Goal: Task Accomplishment & Management: Complete application form

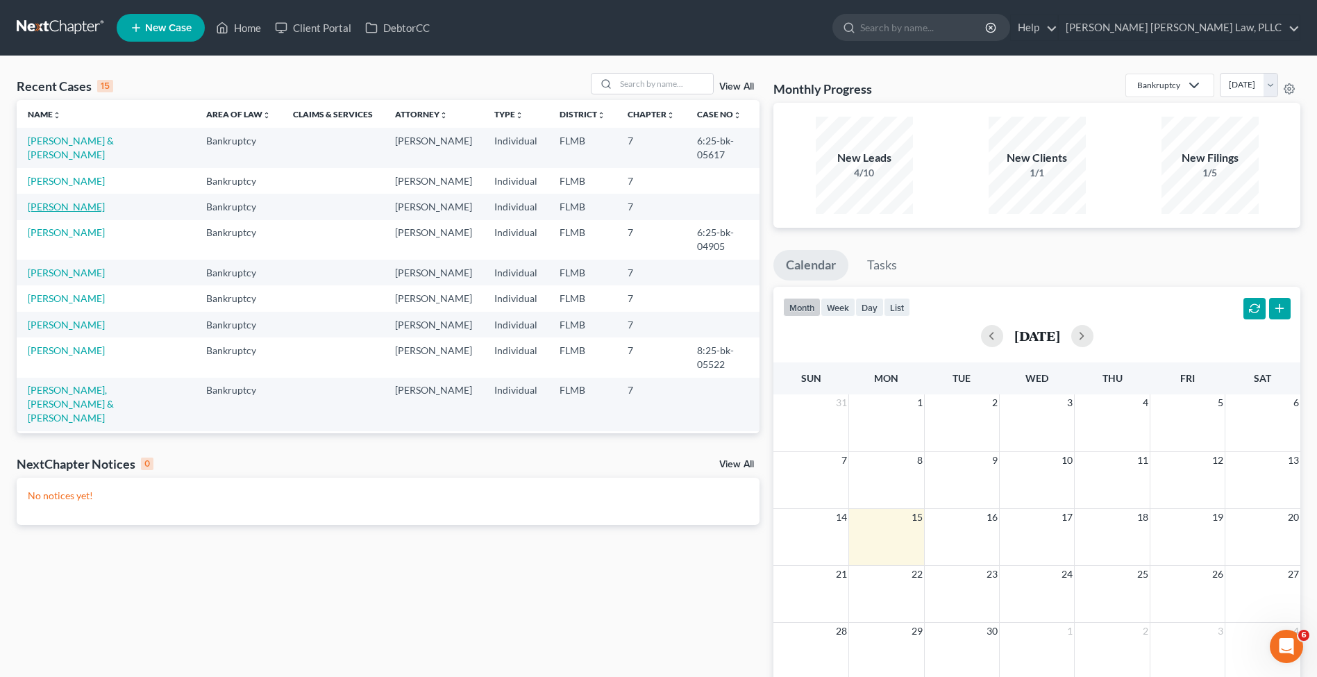
click at [80, 205] on link "[PERSON_NAME]" at bounding box center [66, 207] width 77 height 12
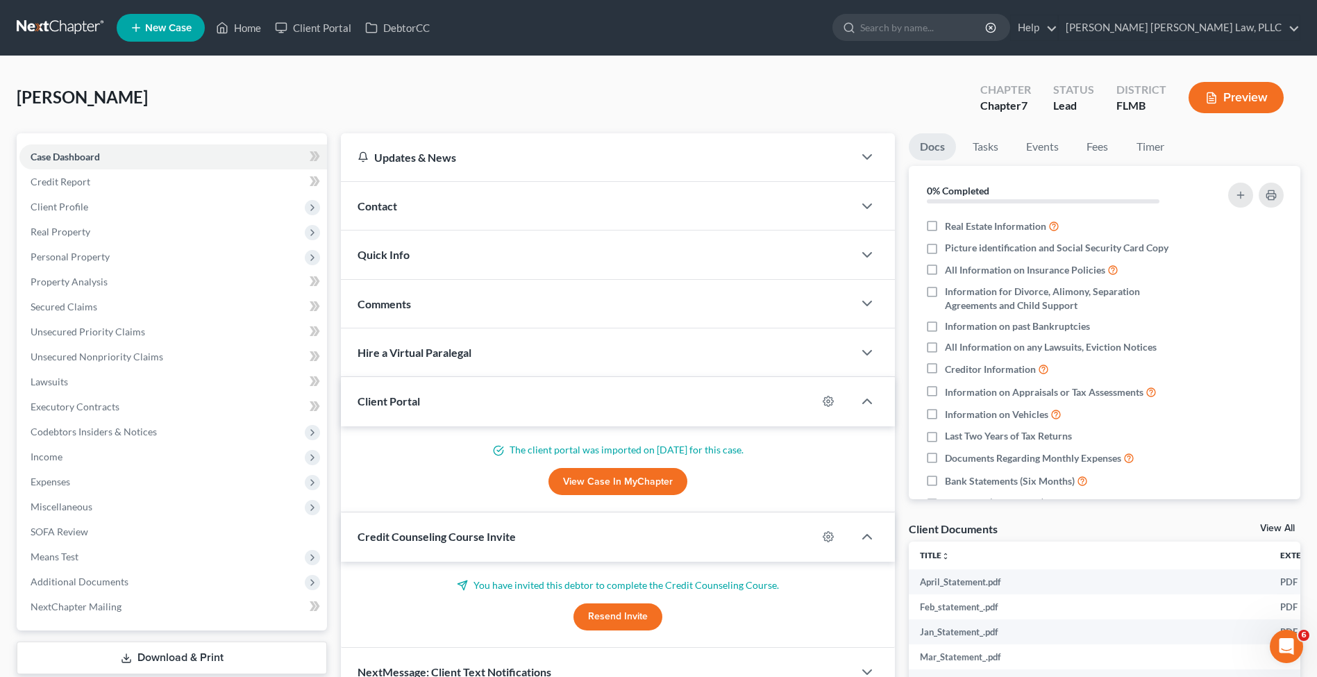
click at [76, 22] on link at bounding box center [61, 27] width 89 height 25
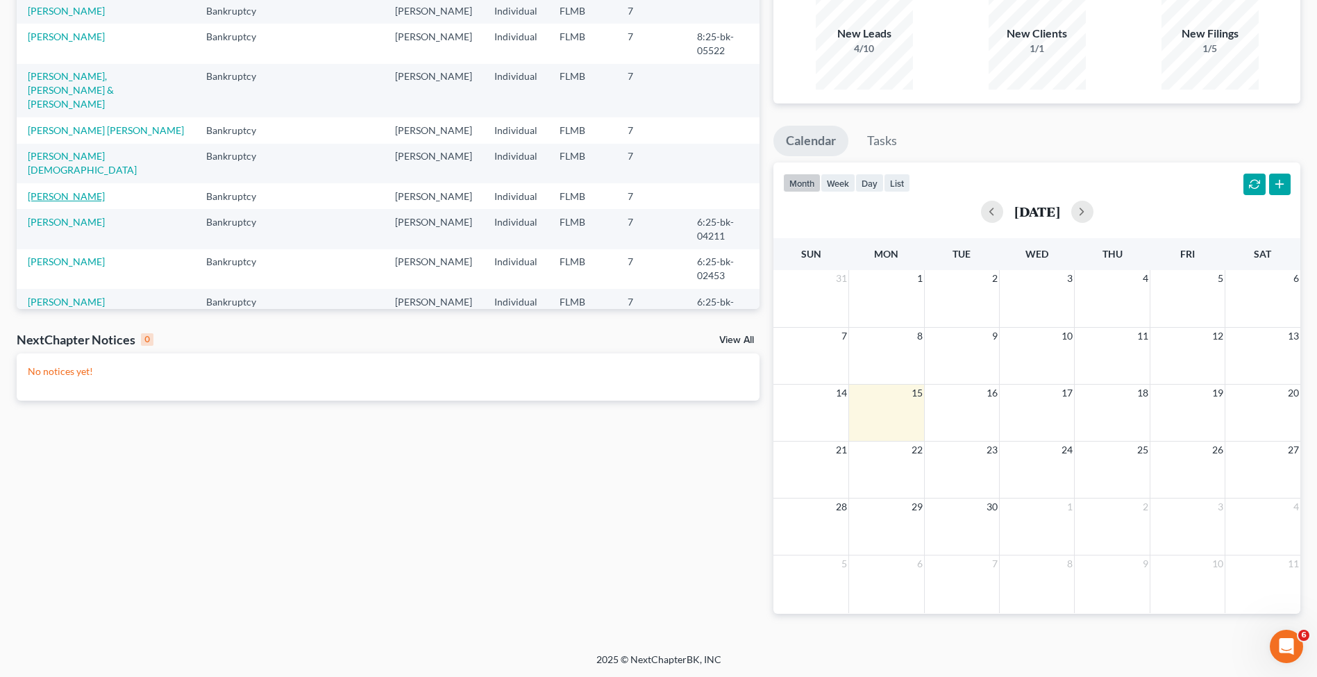
scroll to position [167, 0]
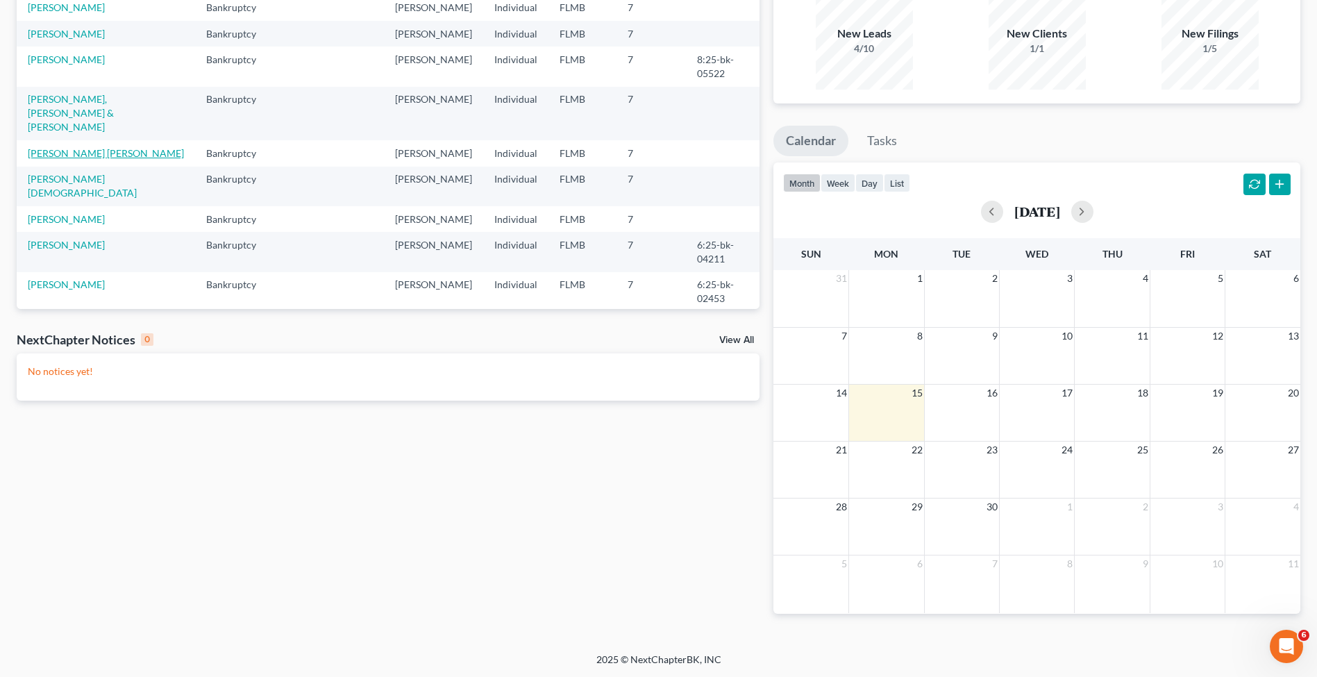
click at [64, 147] on link "[PERSON_NAME] [PERSON_NAME]" at bounding box center [106, 153] width 156 height 12
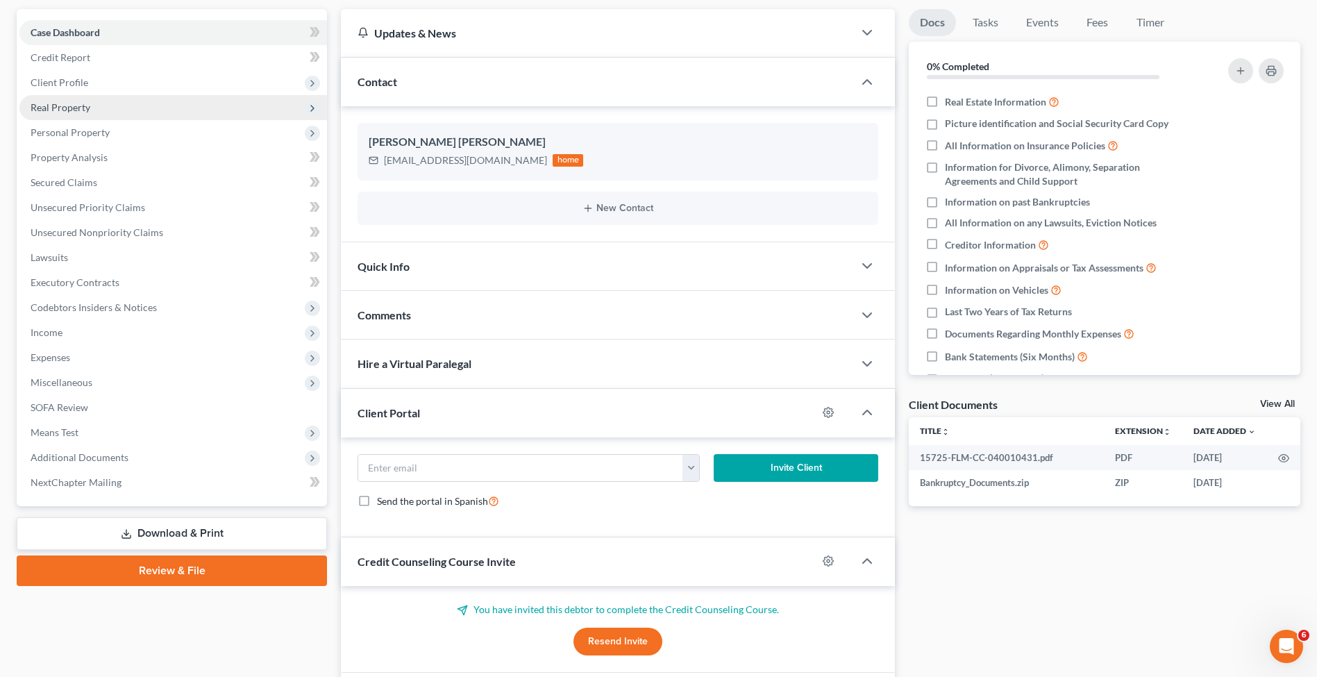
scroll to position [86, 0]
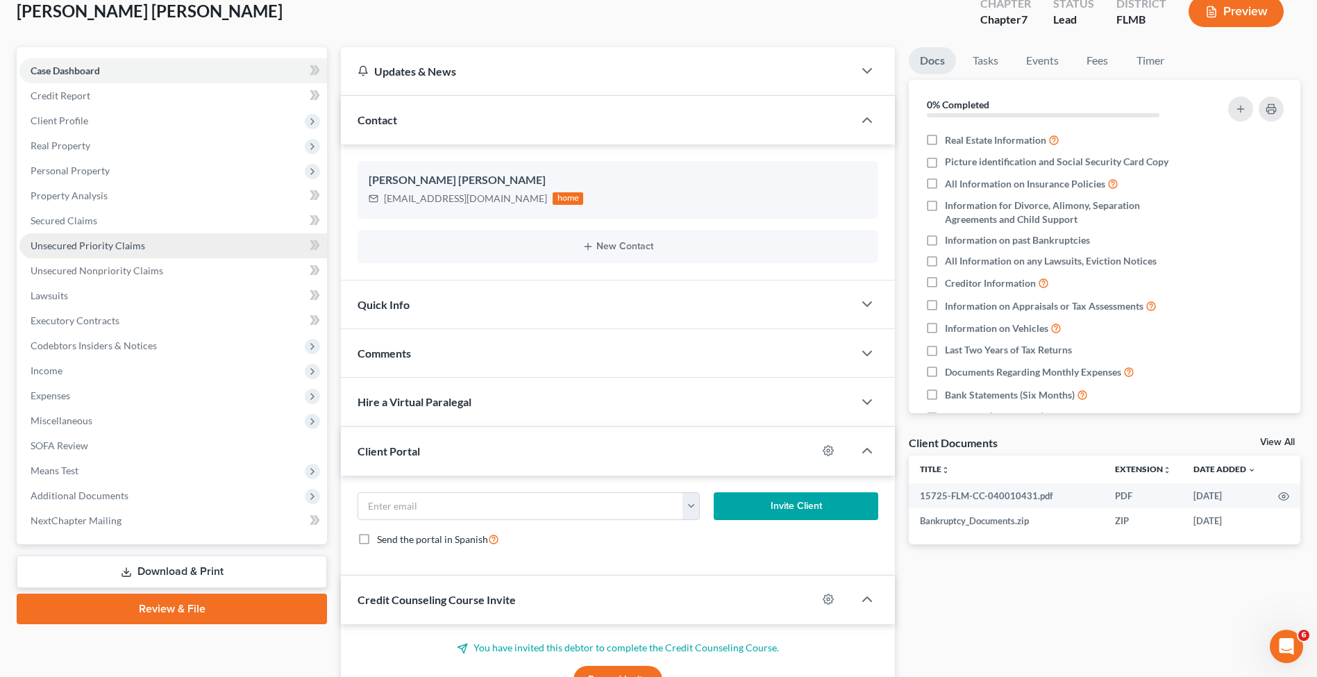
click at [88, 242] on span "Unsecured Priority Claims" at bounding box center [88, 245] width 115 height 12
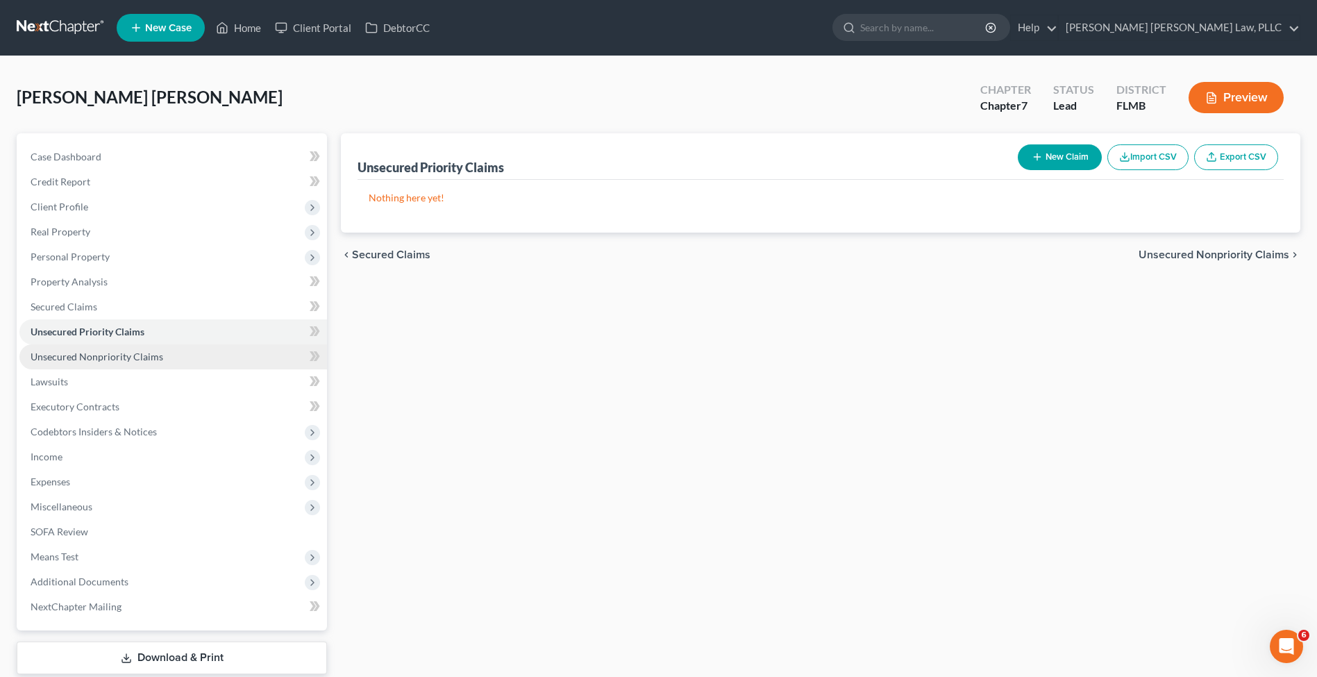
click at [128, 363] on link "Unsecured Nonpriority Claims" at bounding box center [172, 356] width 307 height 25
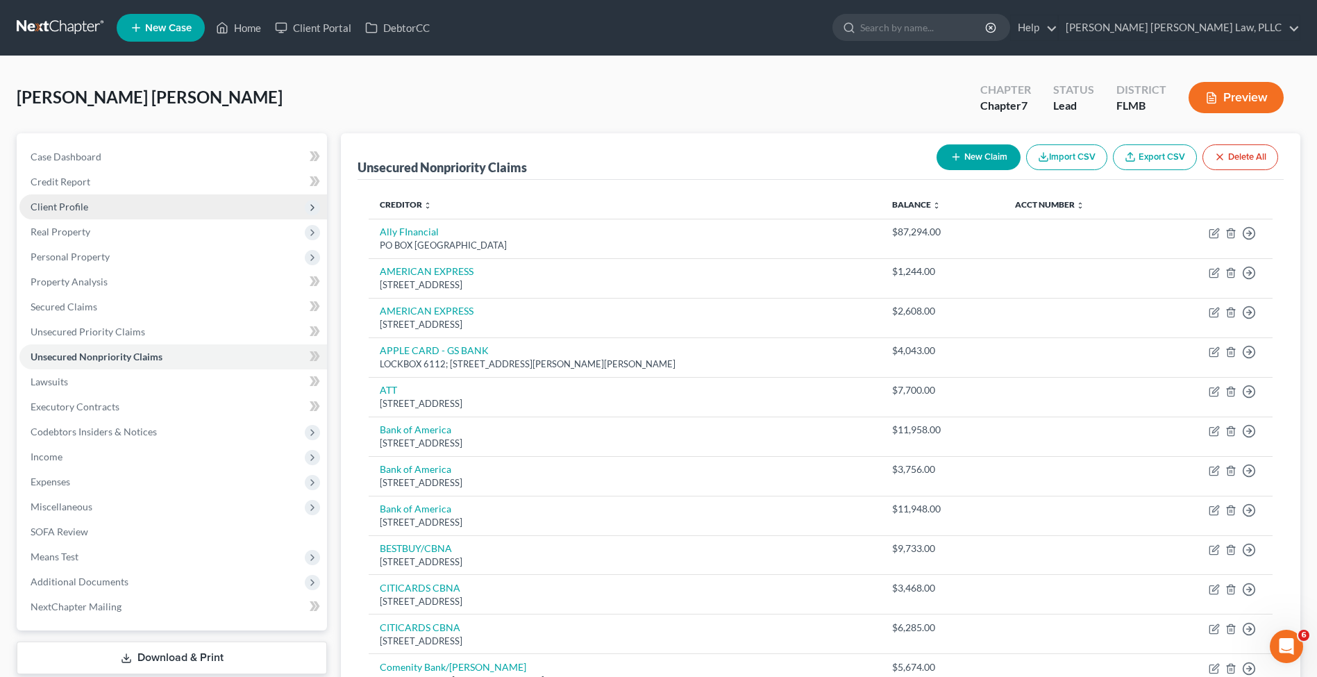
click at [117, 206] on span "Client Profile" at bounding box center [172, 206] width 307 height 25
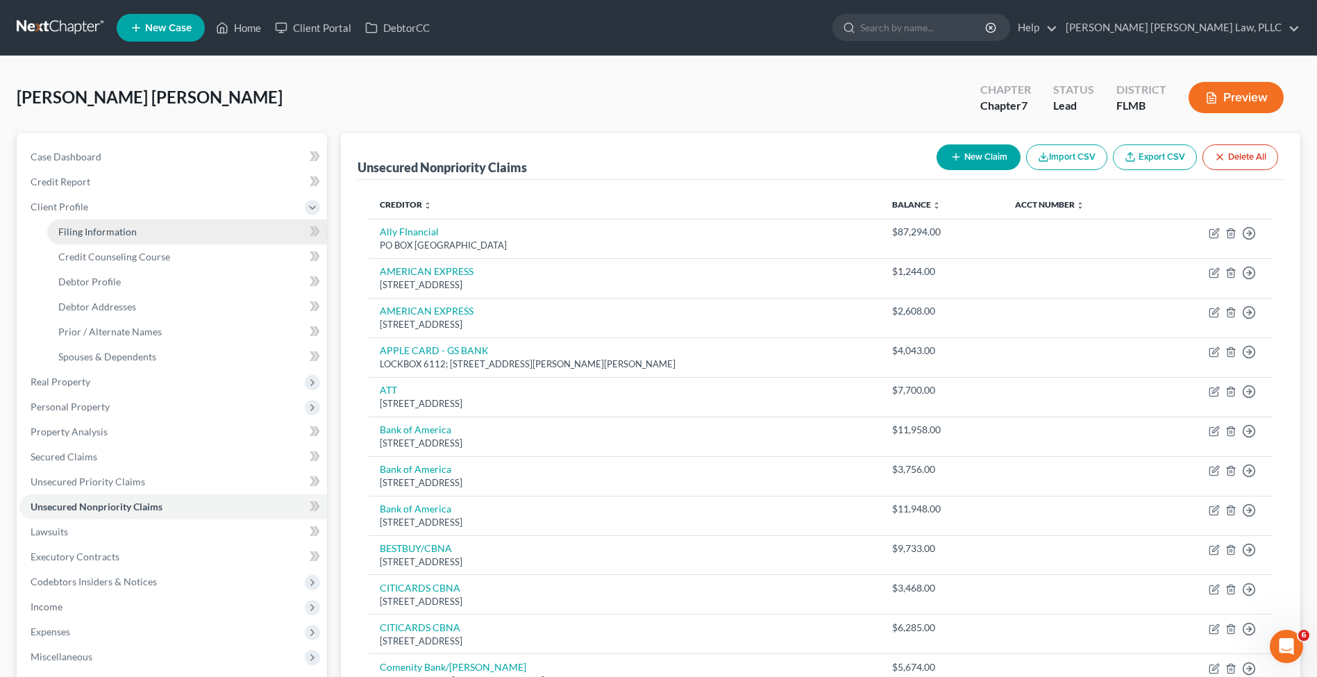
click at [129, 235] on span "Filing Information" at bounding box center [97, 232] width 78 height 12
select select "1"
select select "0"
select select "9"
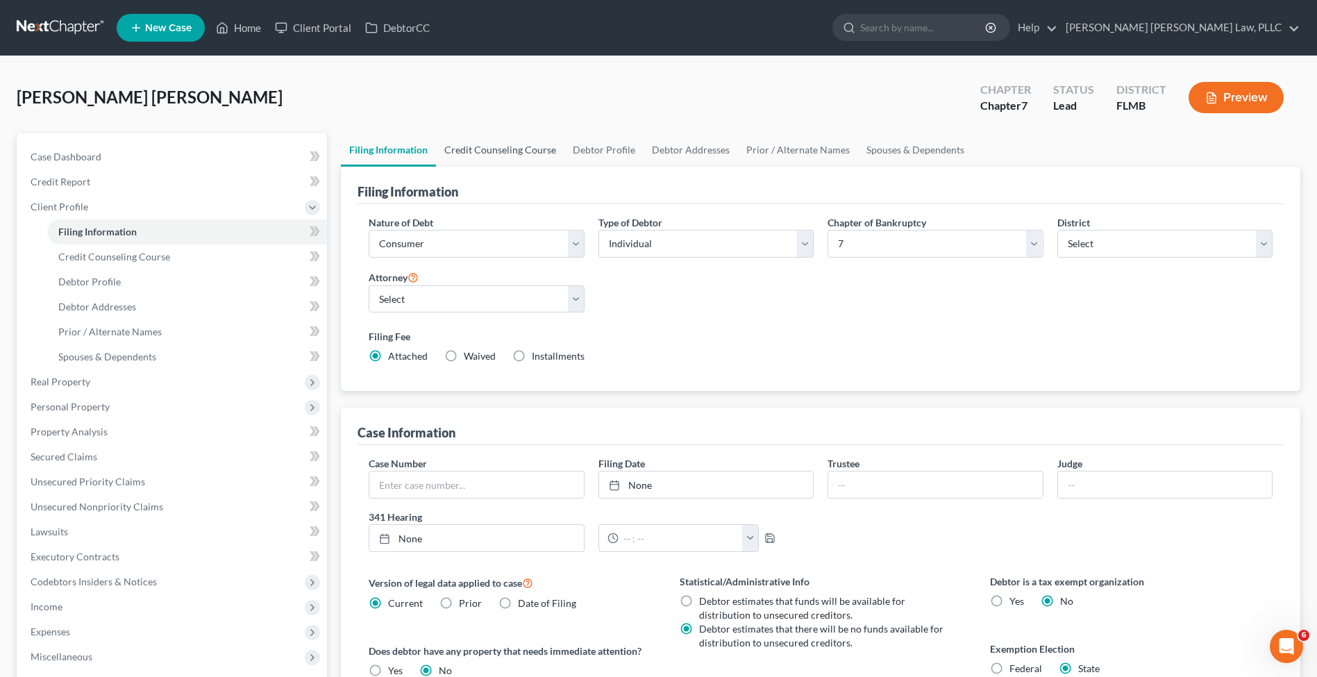
click at [501, 153] on link "Credit Counseling Course" at bounding box center [500, 149] width 128 height 33
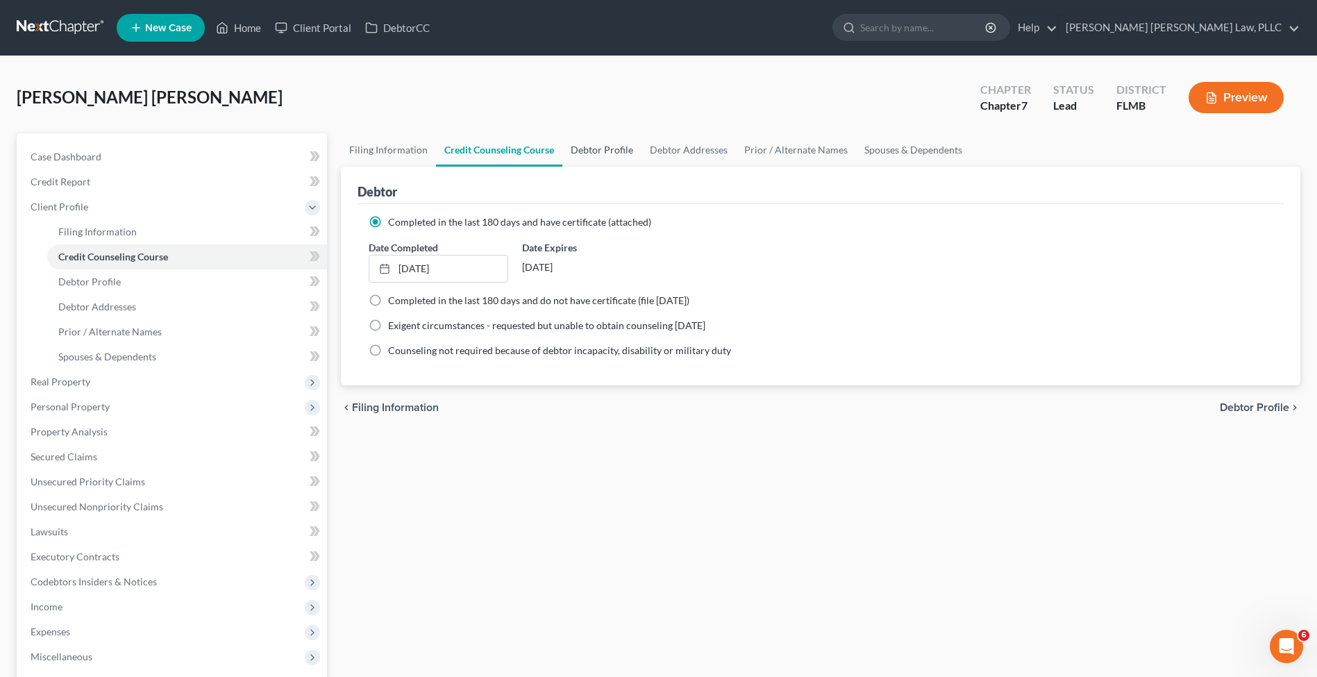
click at [620, 145] on link "Debtor Profile" at bounding box center [601, 149] width 79 height 33
select select "3"
select select "0"
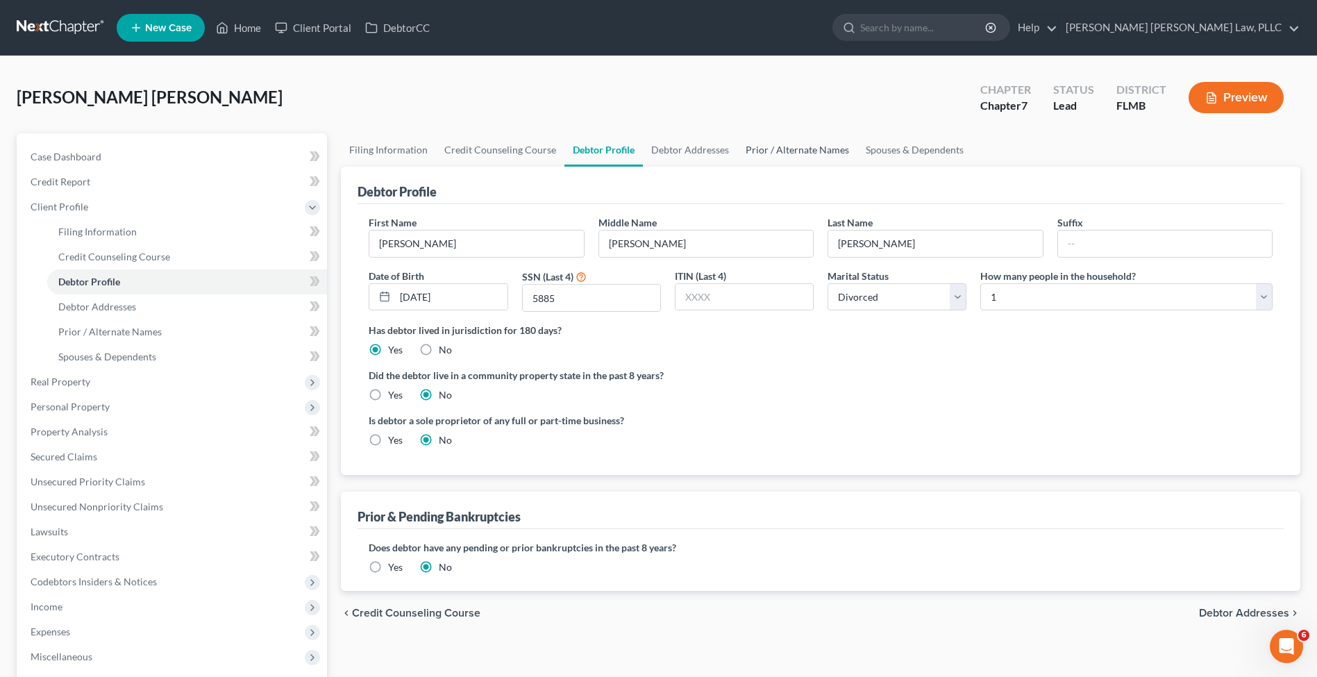
click at [761, 150] on link "Prior / Alternate Names" at bounding box center [797, 149] width 120 height 33
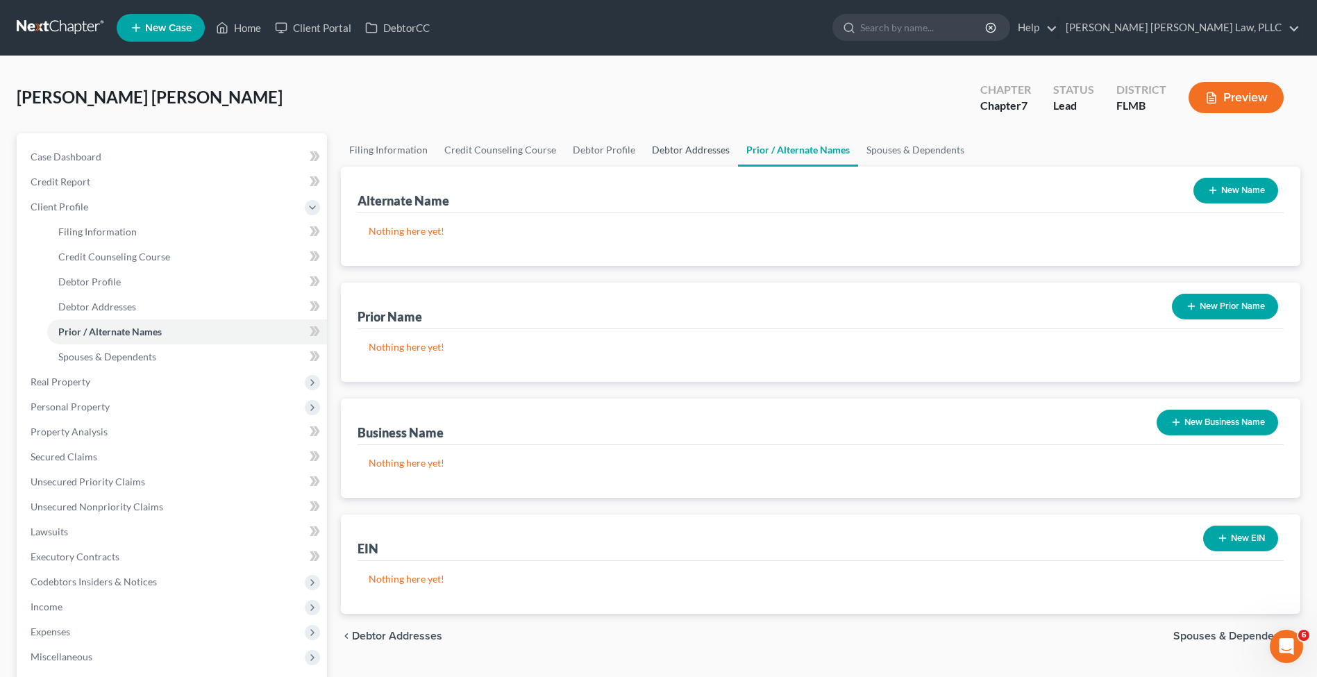
click at [676, 149] on link "Debtor Addresses" at bounding box center [690, 149] width 94 height 33
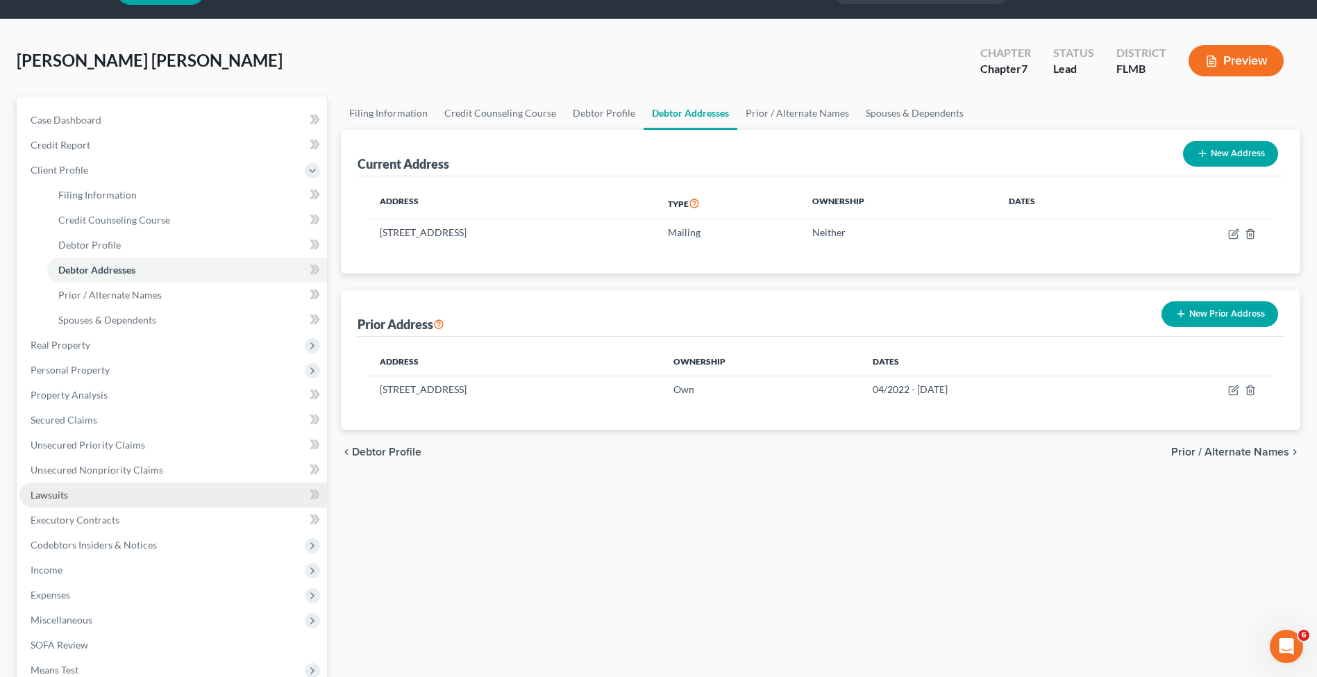
scroll to position [236, 0]
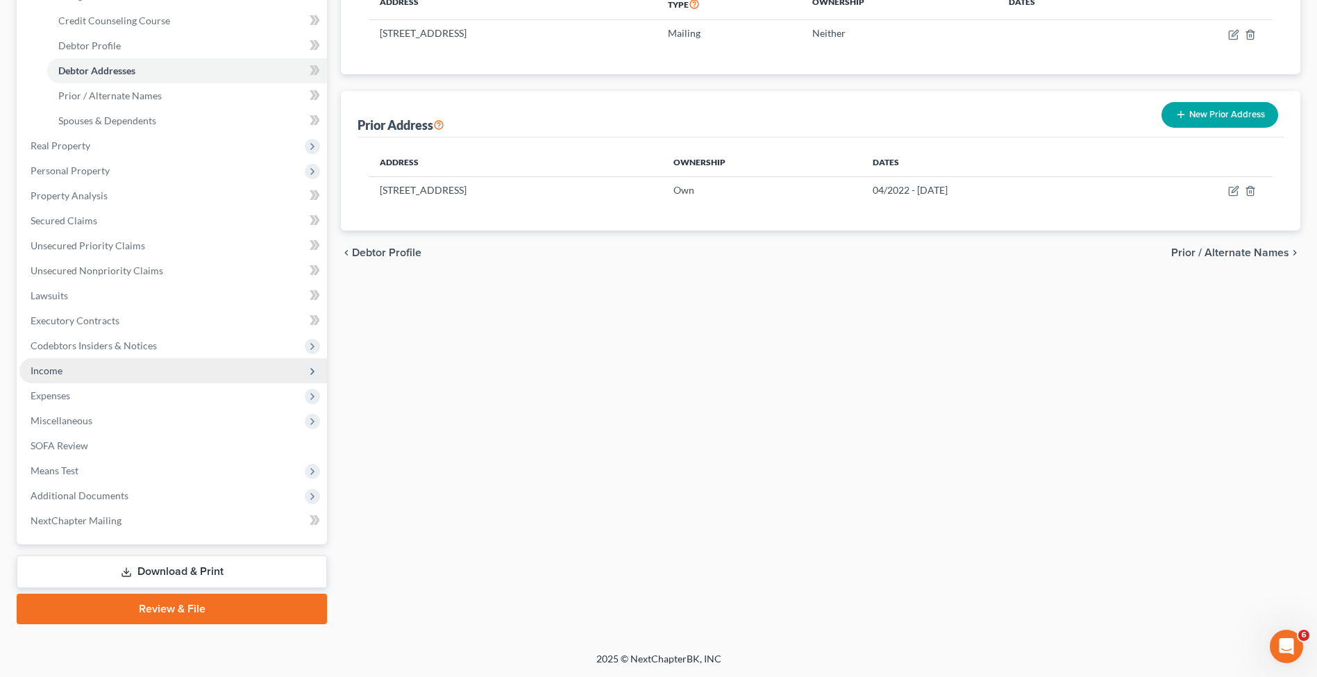
click at [94, 380] on span "Income" at bounding box center [172, 370] width 307 height 25
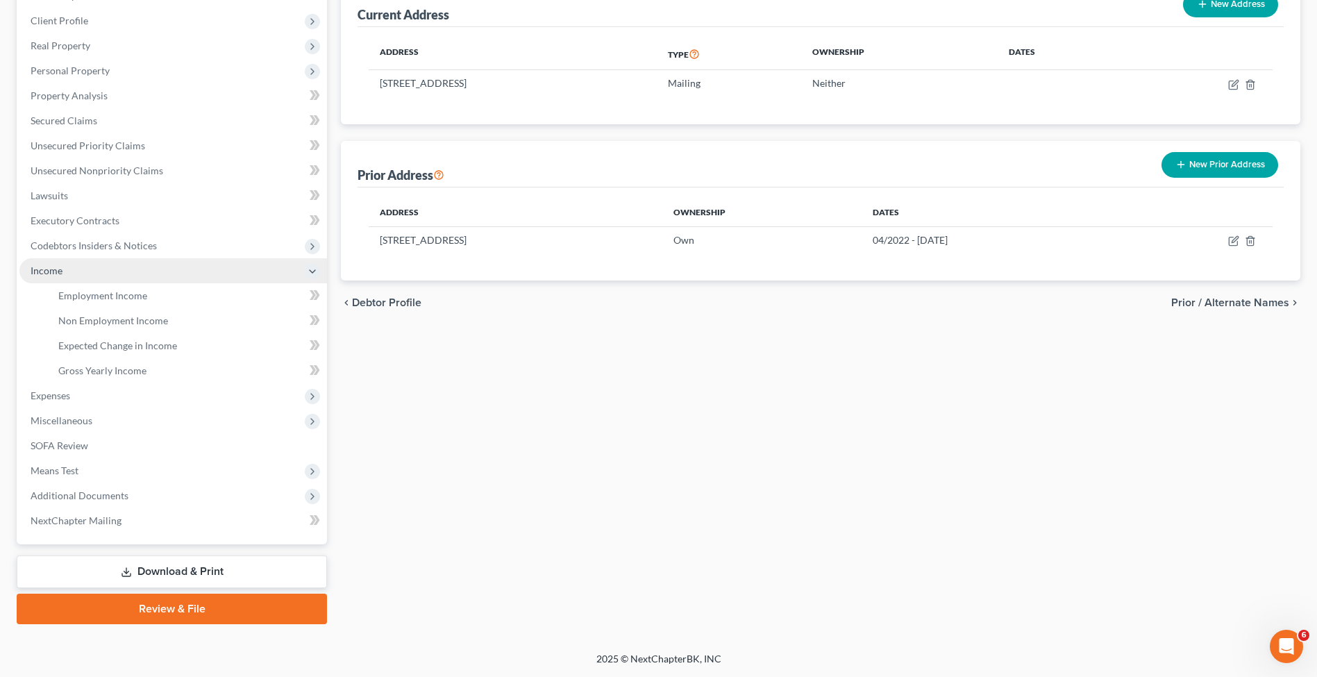
scroll to position [186, 0]
click at [112, 302] on link "Employment Income" at bounding box center [187, 295] width 280 height 25
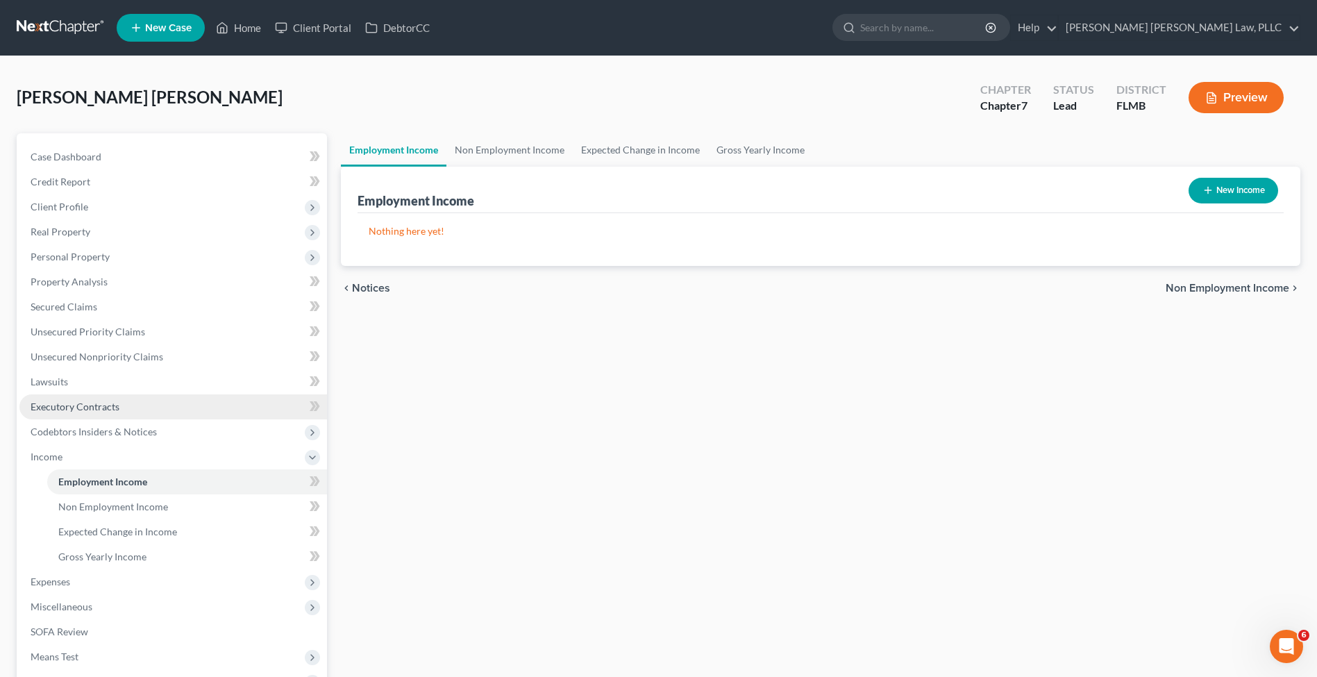
scroll to position [3, 0]
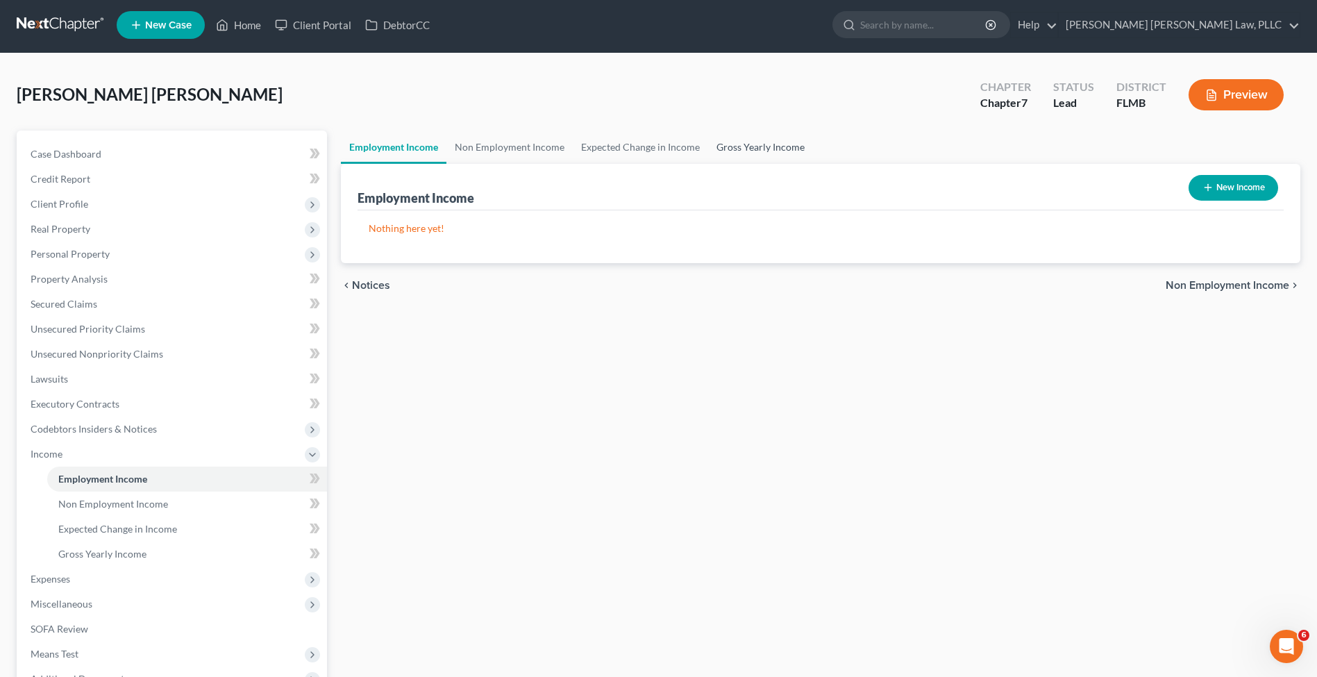
click at [755, 158] on link "Gross Yearly Income" at bounding box center [760, 146] width 105 height 33
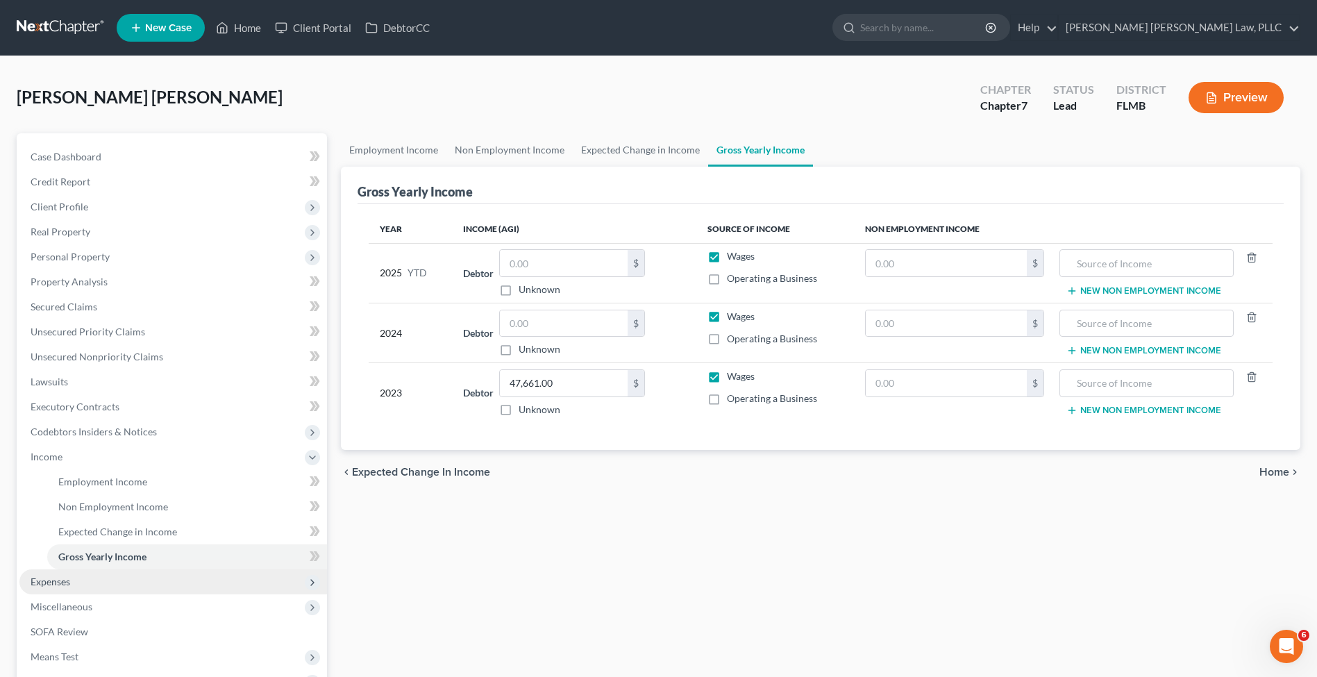
click at [113, 586] on span "Expenses" at bounding box center [172, 581] width 307 height 25
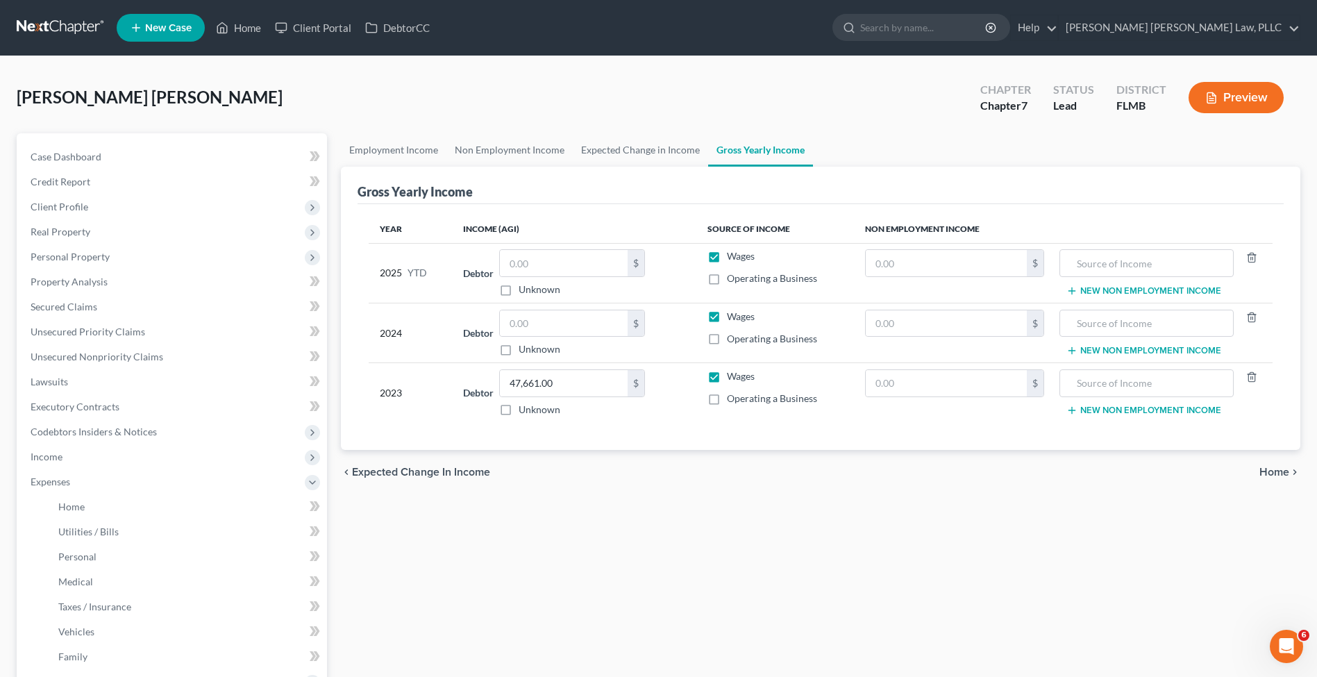
click at [53, 30] on link at bounding box center [61, 27] width 89 height 25
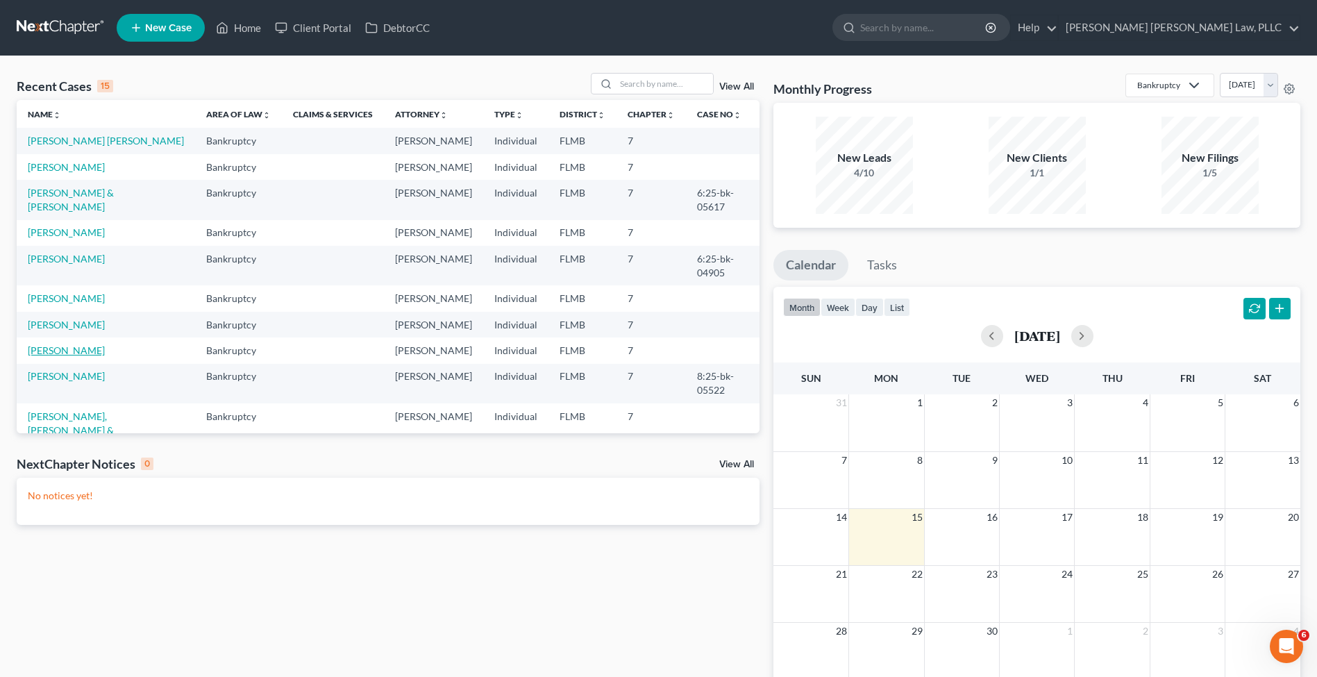
click at [74, 351] on link "[PERSON_NAME]" at bounding box center [66, 350] width 77 height 12
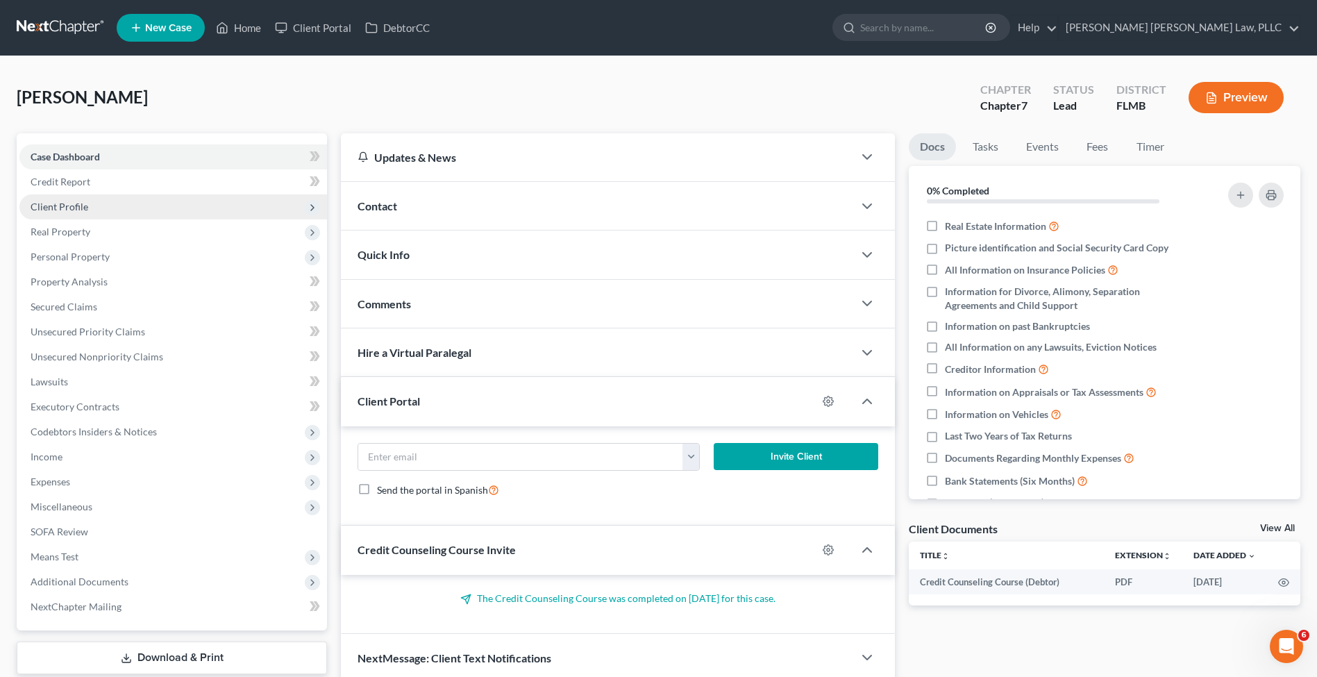
click at [89, 203] on span "Client Profile" at bounding box center [172, 206] width 307 height 25
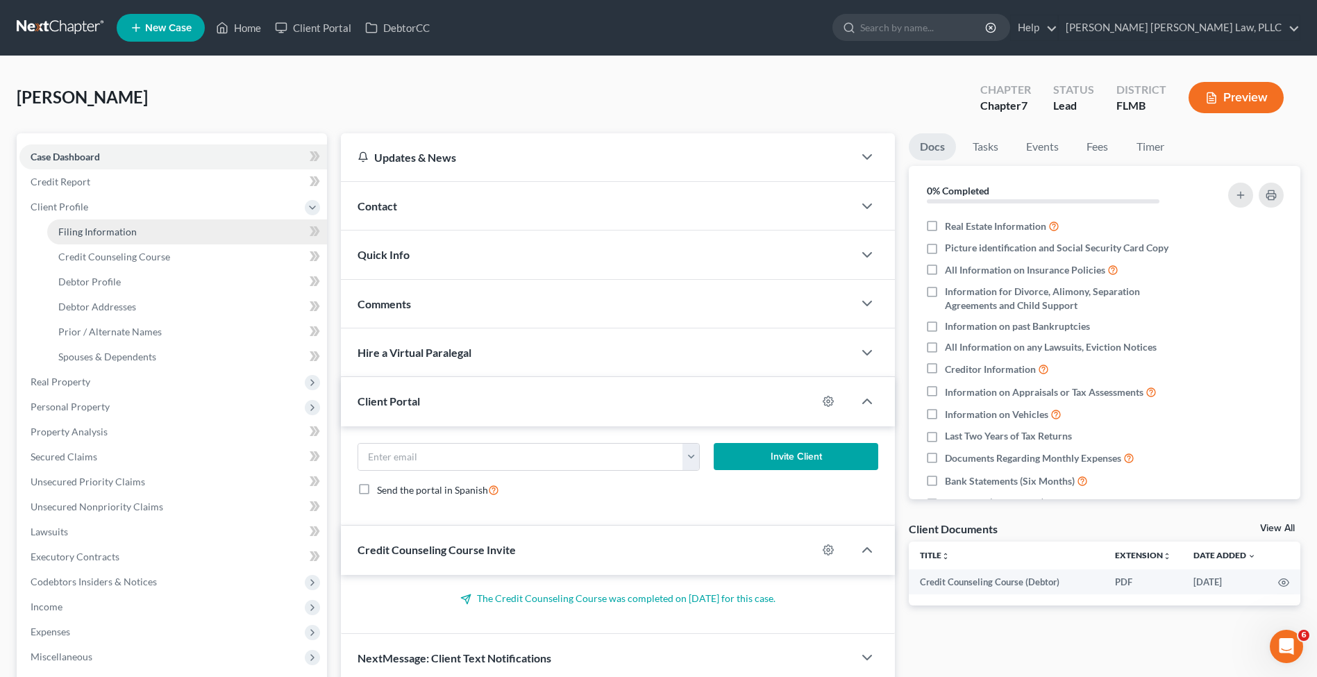
click at [91, 230] on span "Filing Information" at bounding box center [97, 232] width 78 height 12
select select "1"
select select "0"
select select "15"
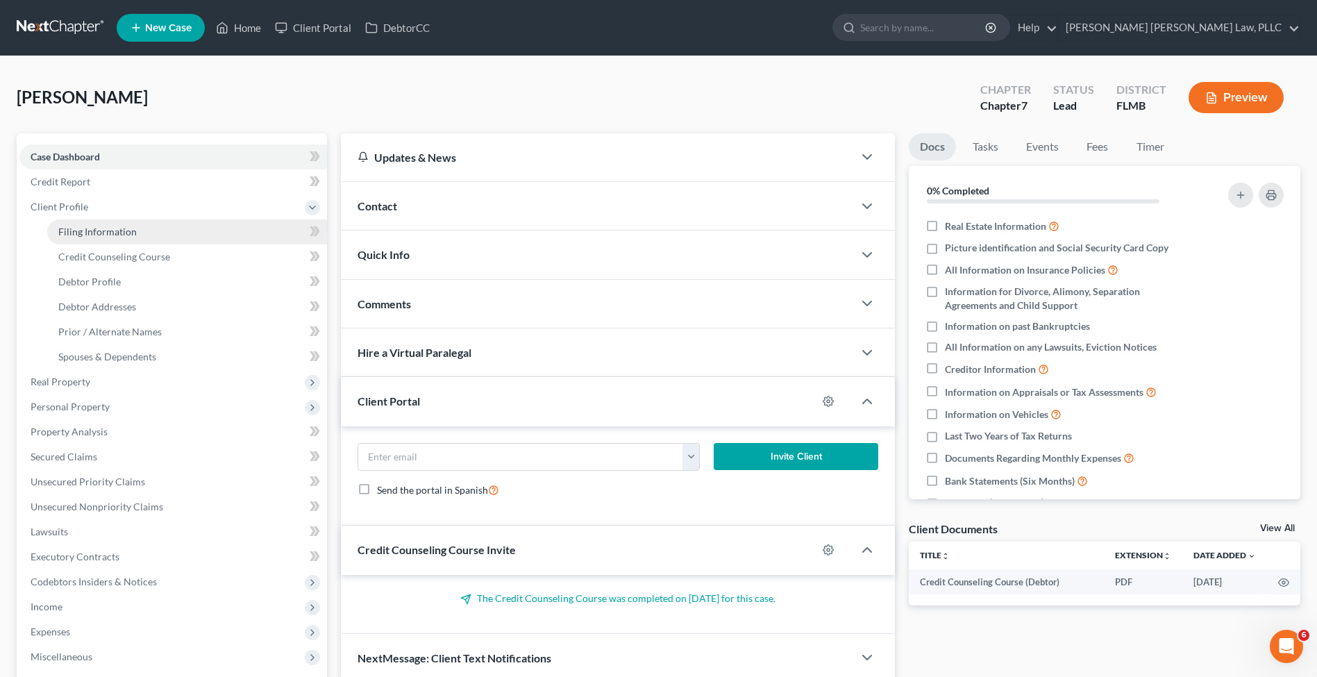
select select "9"
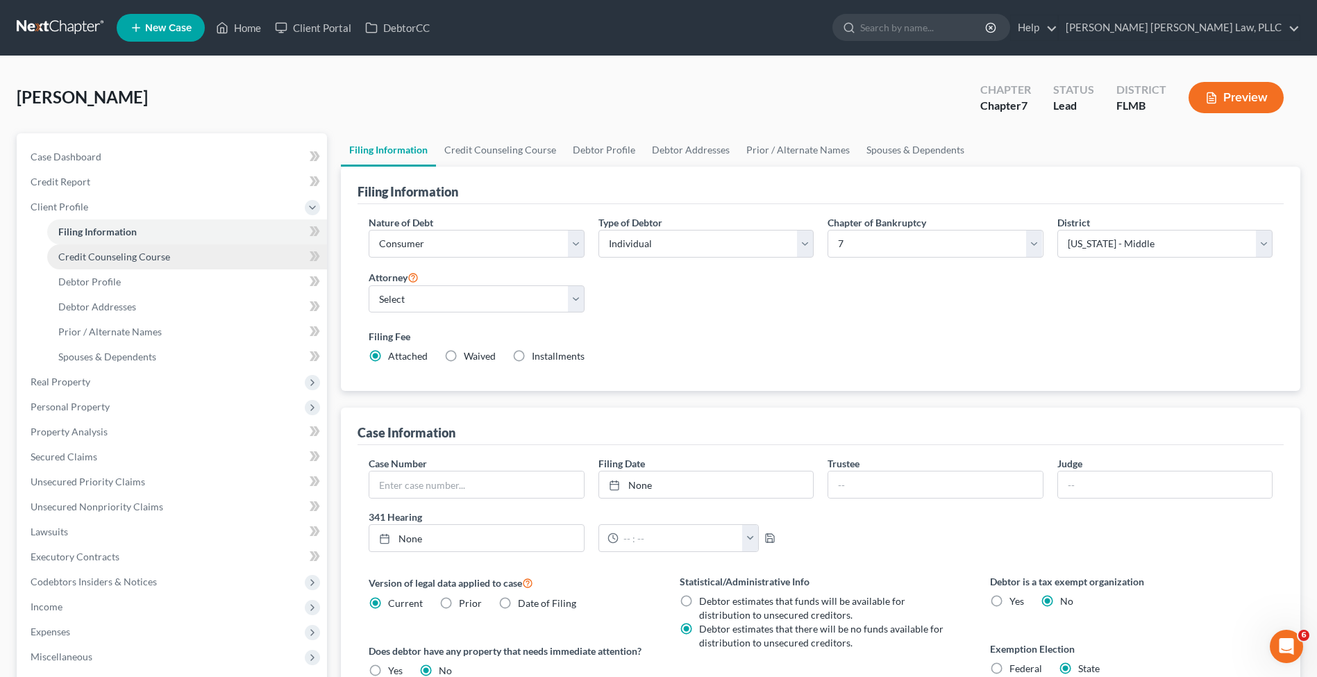
click at [98, 253] on span "Credit Counseling Course" at bounding box center [114, 257] width 112 height 12
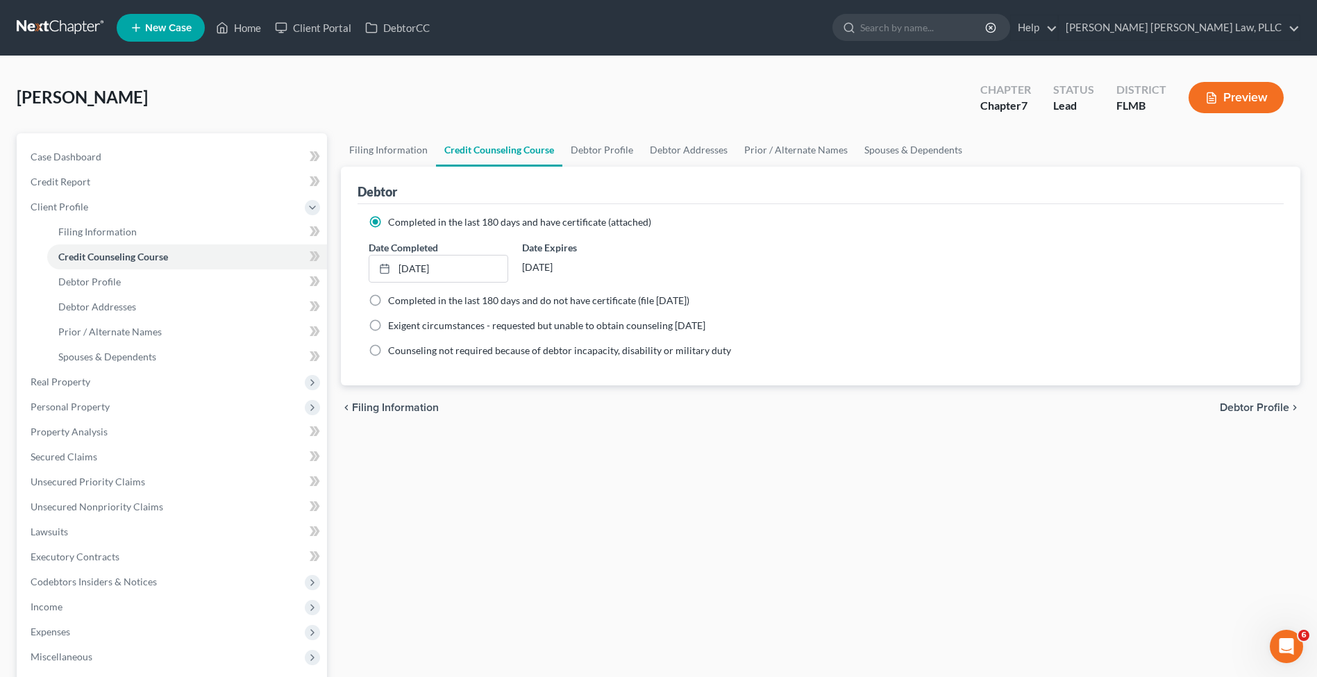
click at [58, 46] on nav "Home New Case Client Portal DebtorCC Sahil Vijay Law, PLLC kcastillocaballero@s…" at bounding box center [658, 28] width 1317 height 56
click at [56, 37] on link at bounding box center [61, 27] width 89 height 25
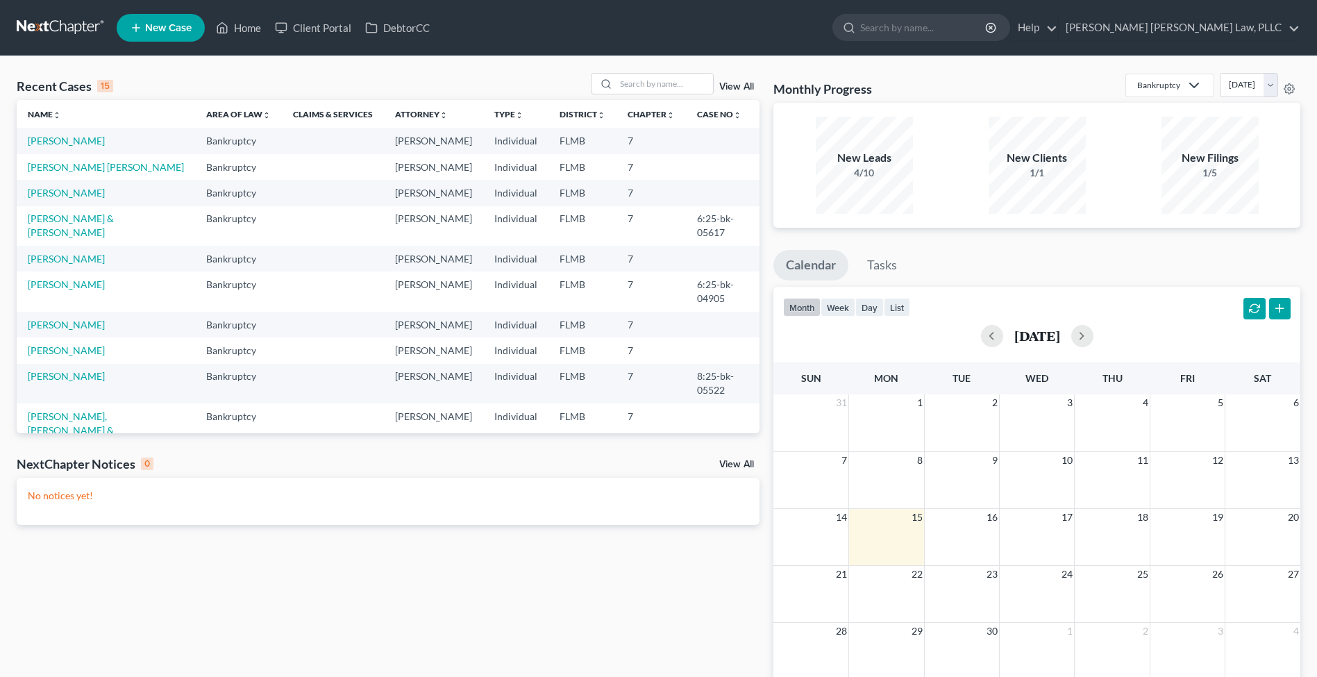
scroll to position [17, 0]
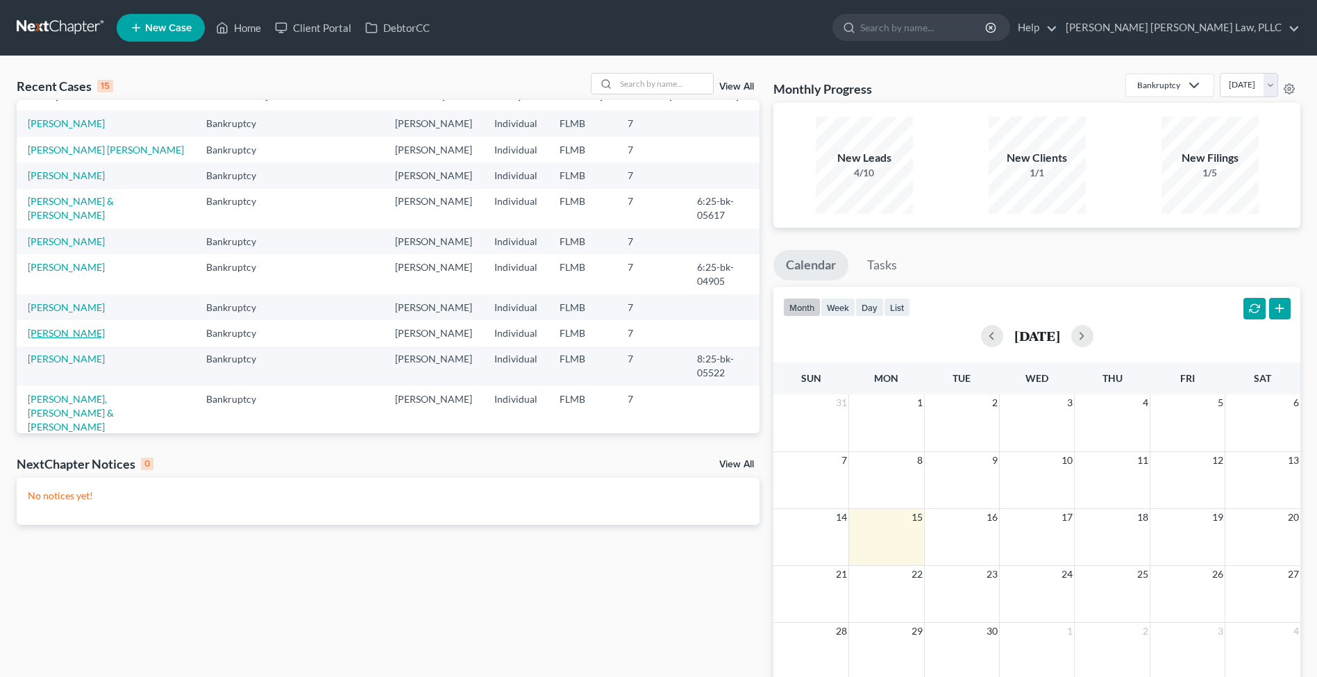
click at [85, 332] on link "[PERSON_NAME]" at bounding box center [66, 333] width 77 height 12
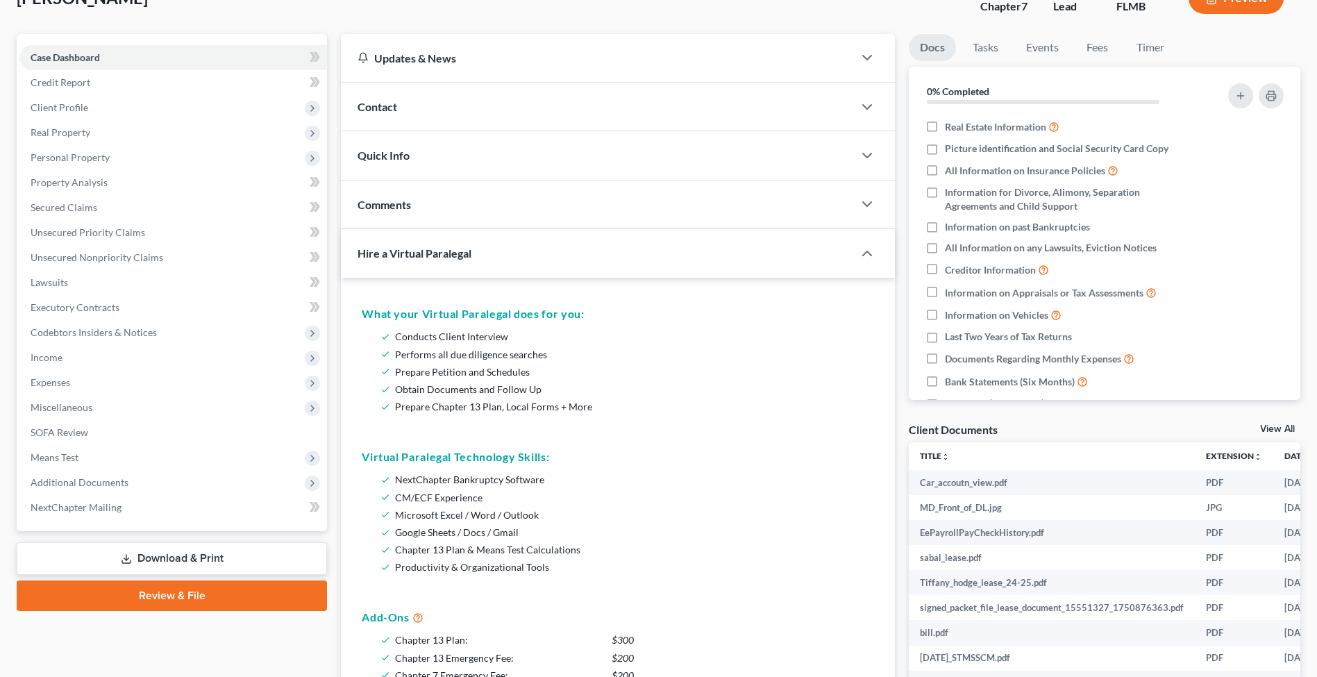
scroll to position [96, 0]
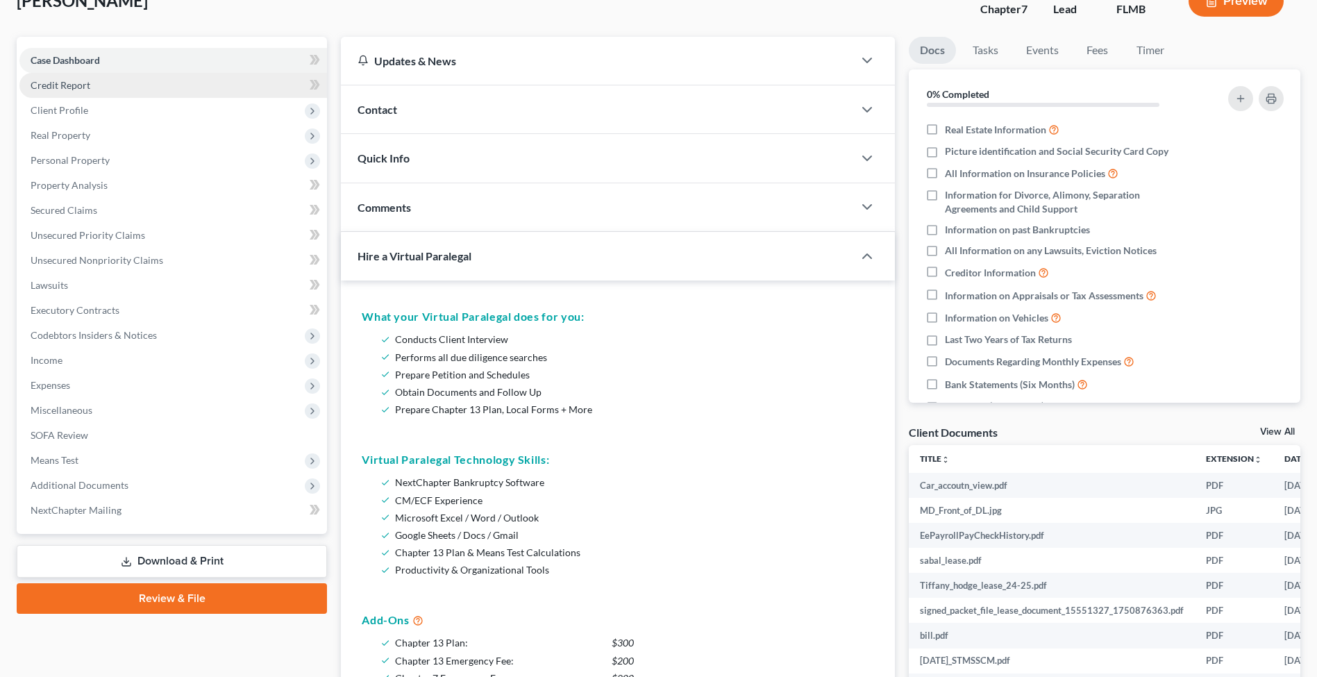
click at [96, 96] on link "Credit Report" at bounding box center [172, 85] width 307 height 25
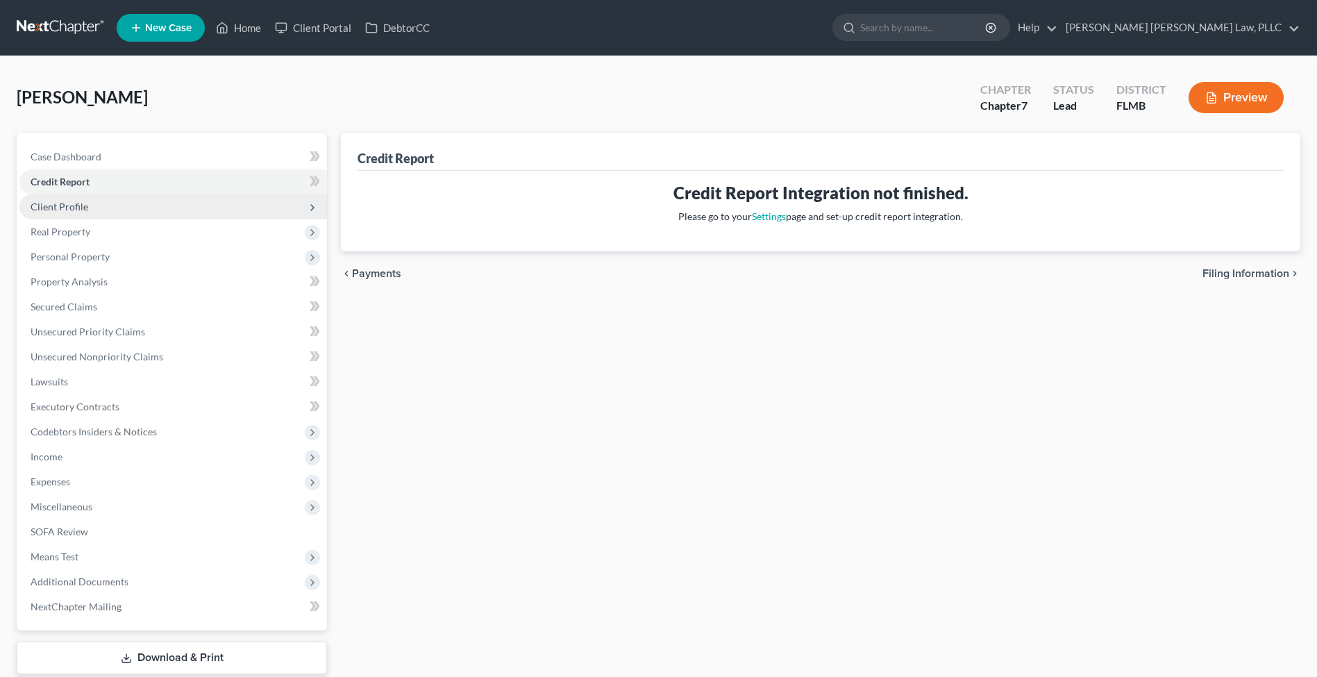
click at [121, 214] on span "Client Profile" at bounding box center [172, 206] width 307 height 25
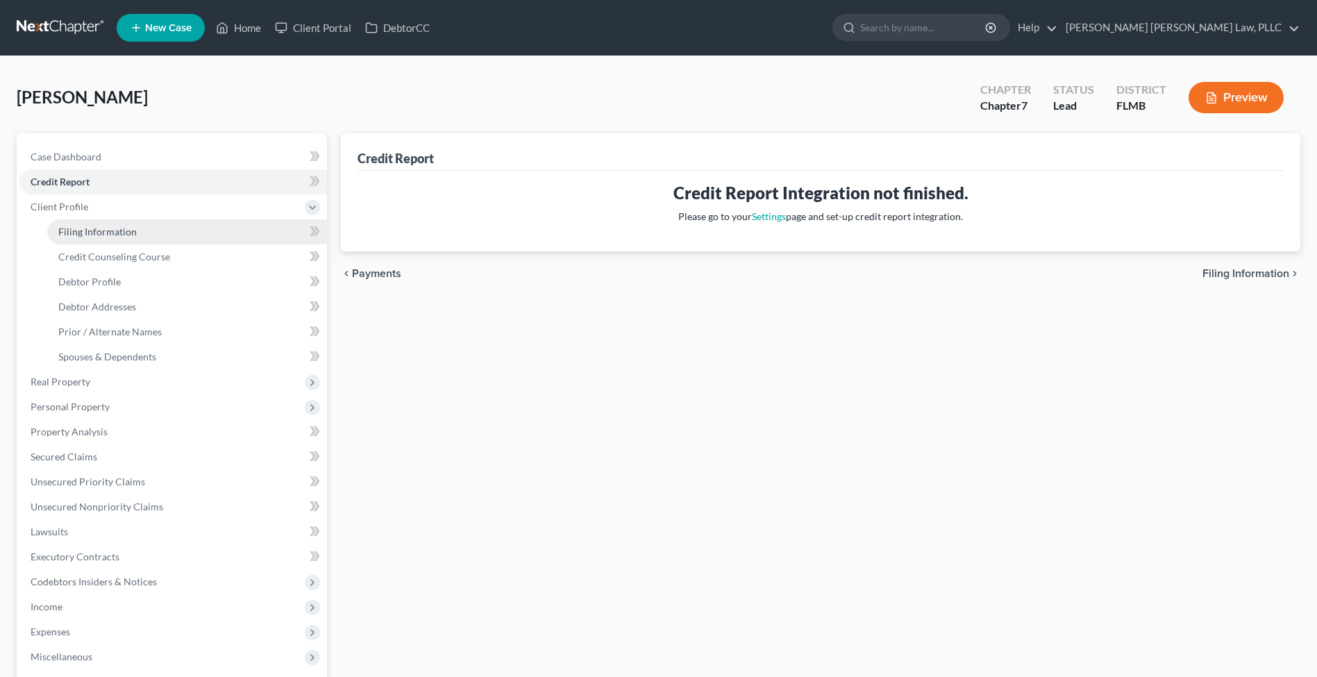
click at [121, 223] on link "Filing Information" at bounding box center [187, 231] width 280 height 25
select select "1"
select select "0"
select select "15"
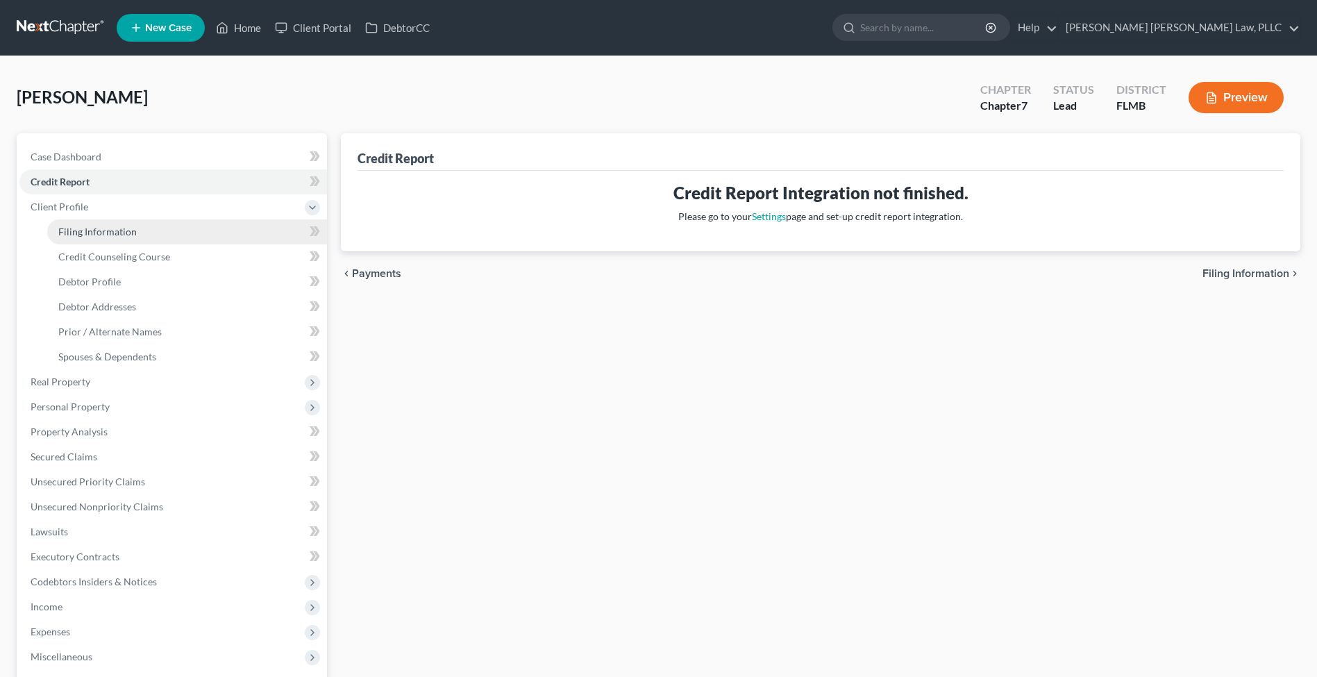
select select "0"
select select "9"
